Goal: Navigation & Orientation: Find specific page/section

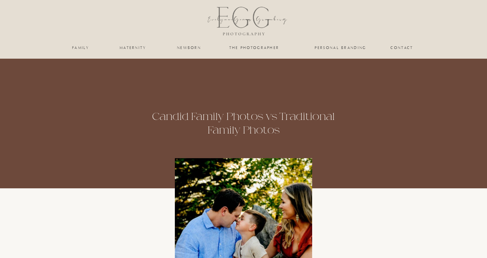
click at [266, 24] on div at bounding box center [243, 21] width 109 height 43
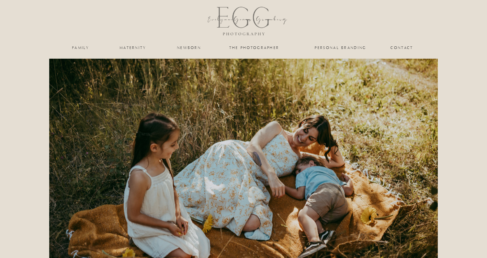
click at [249, 49] on nav "the photographer" at bounding box center [254, 48] width 65 height 4
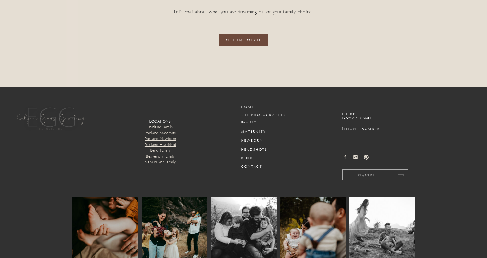
scroll to position [1607, 0]
